Goal: Task Accomplishment & Management: Manage account settings

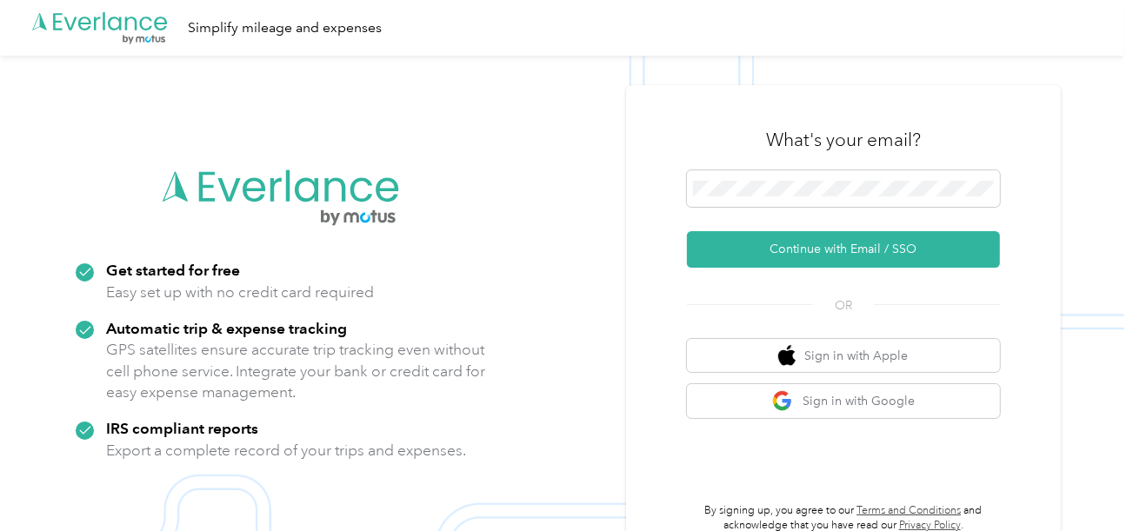
click at [767, 245] on button "Continue with Email / SSO" at bounding box center [843, 249] width 313 height 37
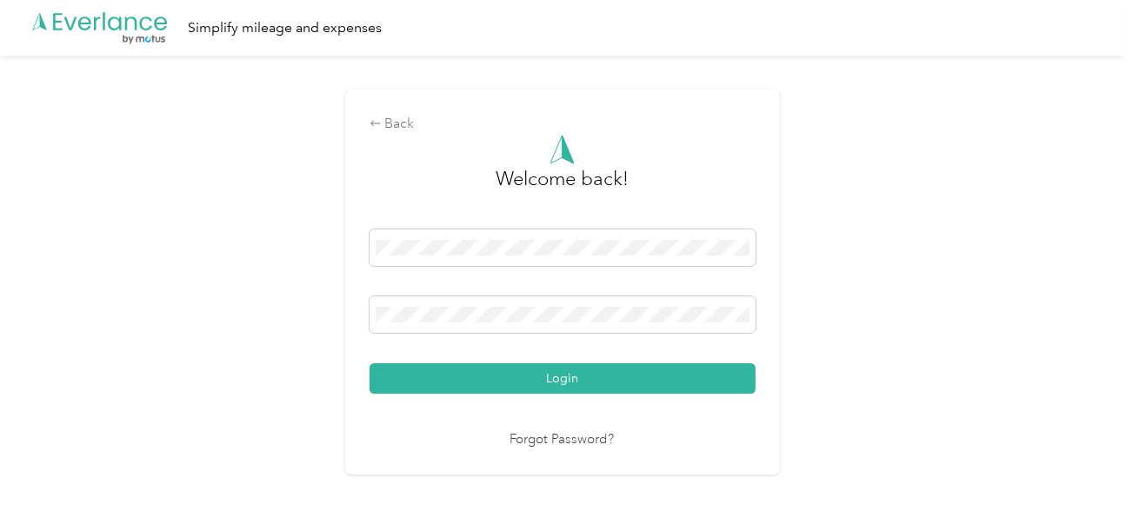
click at [588, 365] on button "Login" at bounding box center [562, 378] width 386 height 30
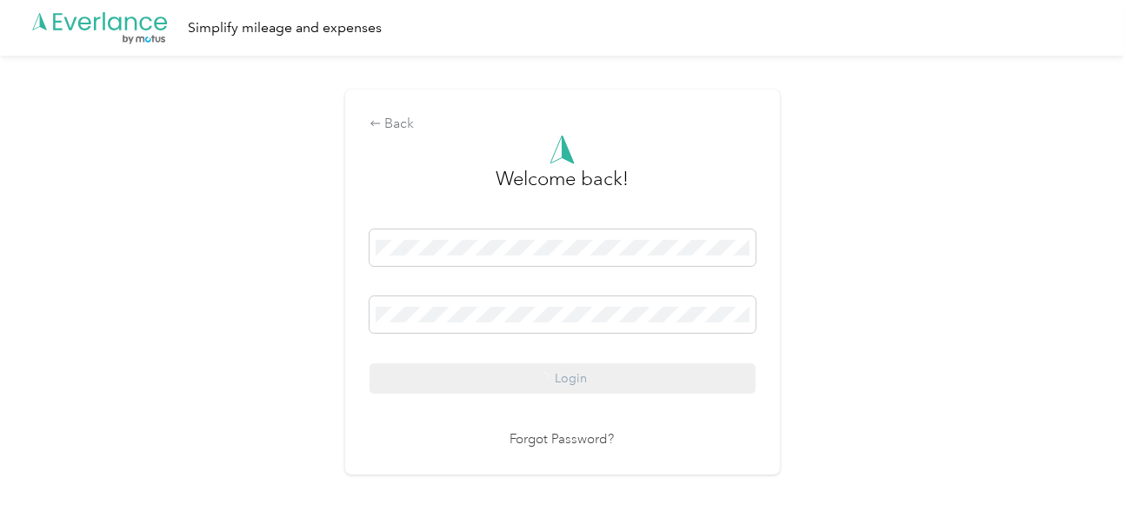
drag, startPoint x: 827, startPoint y: 313, endPoint x: 977, endPoint y: 317, distance: 150.4
click at [838, 315] on div "Back Welcome back! Login Forgot Password?" at bounding box center [562, 290] width 1124 height 468
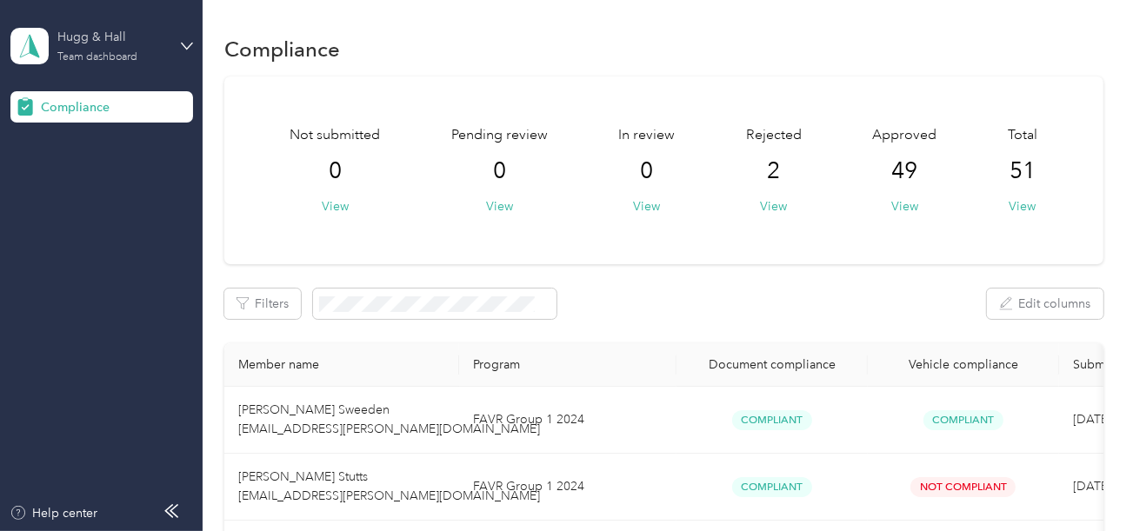
drag, startPoint x: 78, startPoint y: 35, endPoint x: 80, endPoint y: 45, distance: 10.6
click at [78, 35] on div "Hugg & Hall" at bounding box center [111, 37] width 109 height 18
click at [90, 176] on div "Log out" at bounding box center [194, 182] width 342 height 30
